Goal: Find specific page/section: Find specific page/section

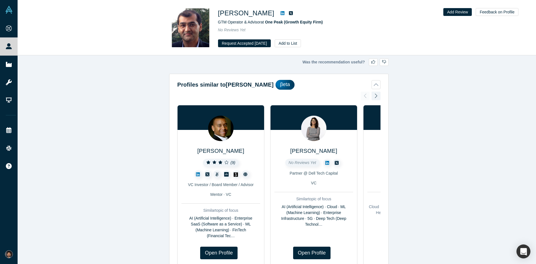
scroll to position [325, 0]
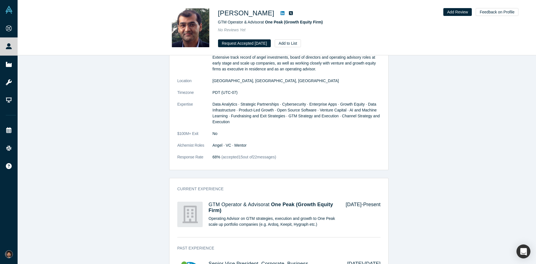
click at [17, 44] on link "People" at bounding box center [11, 46] width 22 height 18
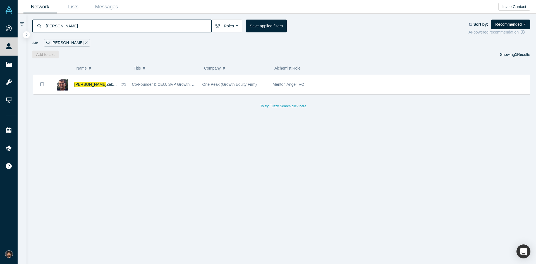
drag, startPoint x: 62, startPoint y: 26, endPoint x: 42, endPoint y: 25, distance: 20.1
click at [42, 25] on div "[PERSON_NAME]" at bounding box center [121, 26] width 179 height 13
